Goal: Information Seeking & Learning: Find specific fact

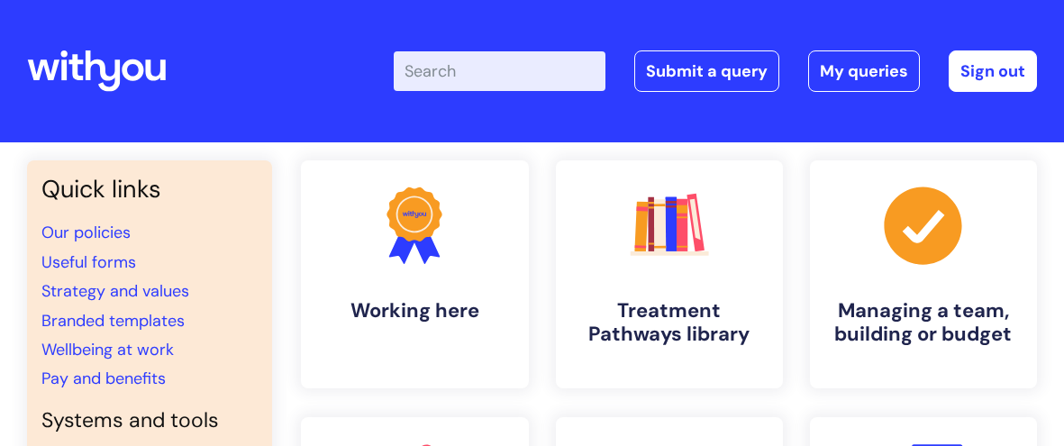
click at [445, 74] on input "Enter your search term here..." at bounding box center [500, 71] width 212 height 40
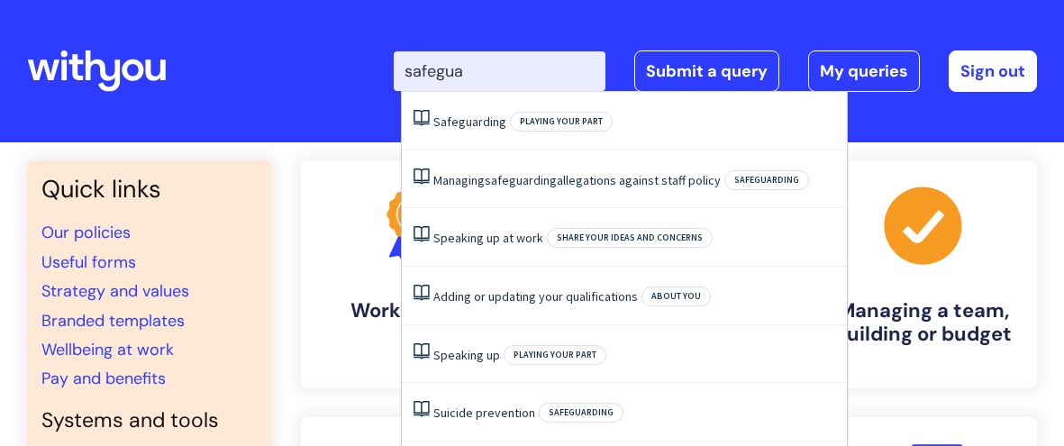
type input "safeguar"
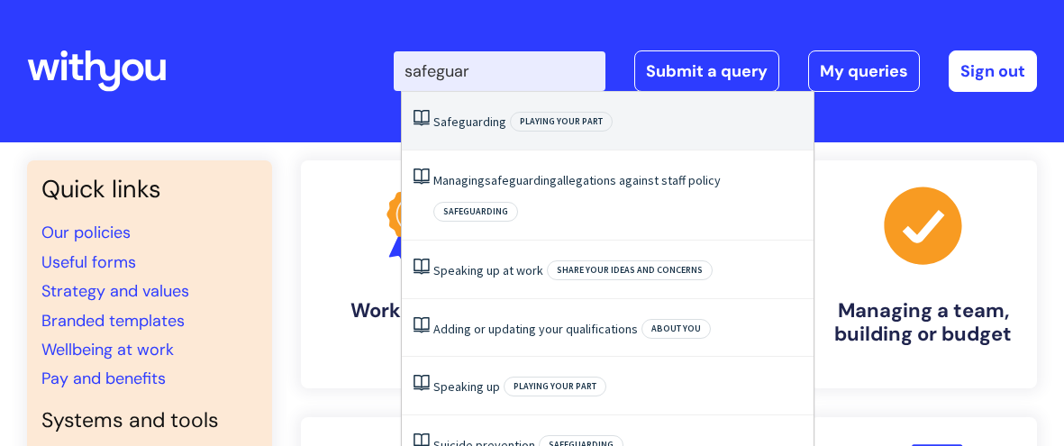
click at [442, 118] on span "Safeguarding" at bounding box center [469, 121] width 73 height 16
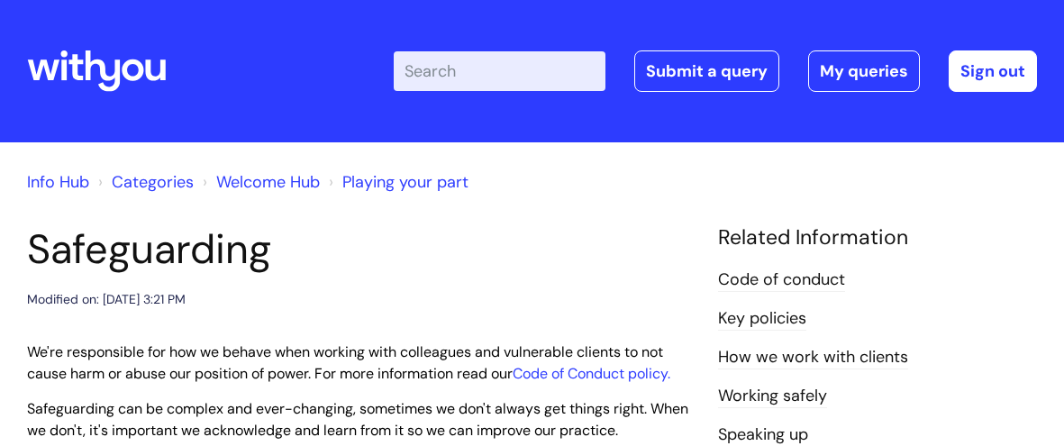
click at [497, 77] on input "Enter your search term here..." at bounding box center [500, 71] width 212 height 40
click at [494, 71] on input "Enter your search term here..." at bounding box center [500, 71] width 212 height 40
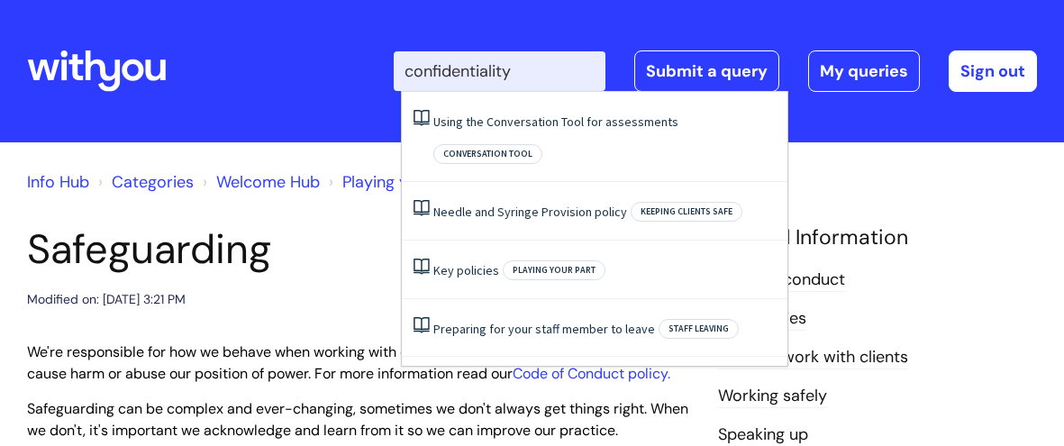
type input "confidentiality"
click button "Search" at bounding box center [0, 0] width 0 height 0
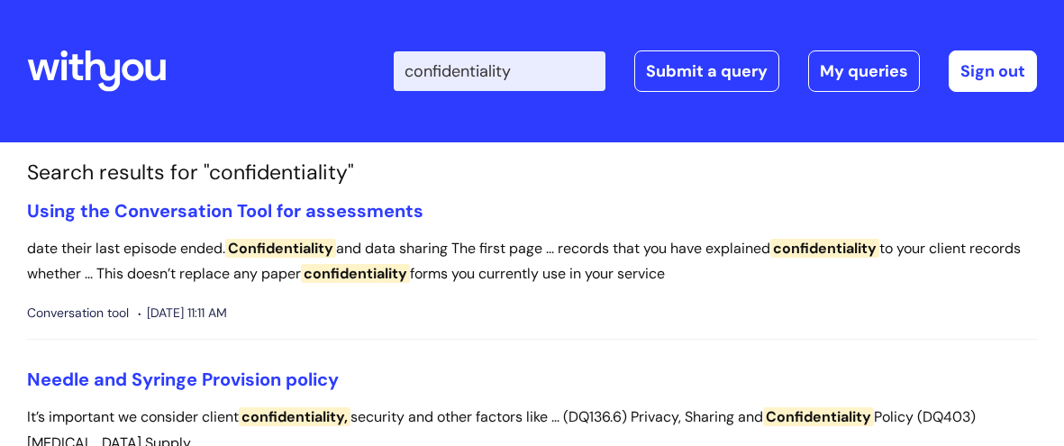
drag, startPoint x: 552, startPoint y: 74, endPoint x: 386, endPoint y: 68, distance: 165.8
click at [386, 68] on div "Enter your search term here... confidentiality Search Submit a query My queries…" at bounding box center [621, 71] width 830 height 106
type input "gd"
